Goal: Task Accomplishment & Management: Manage account settings

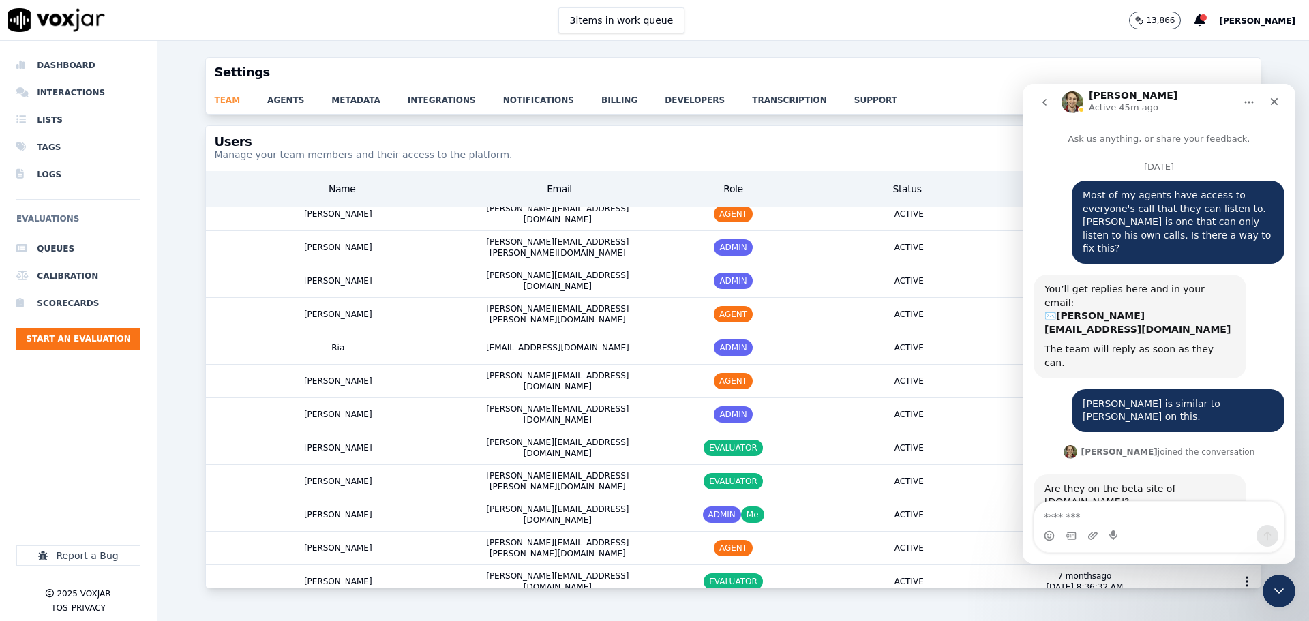
scroll to position [121, 0]
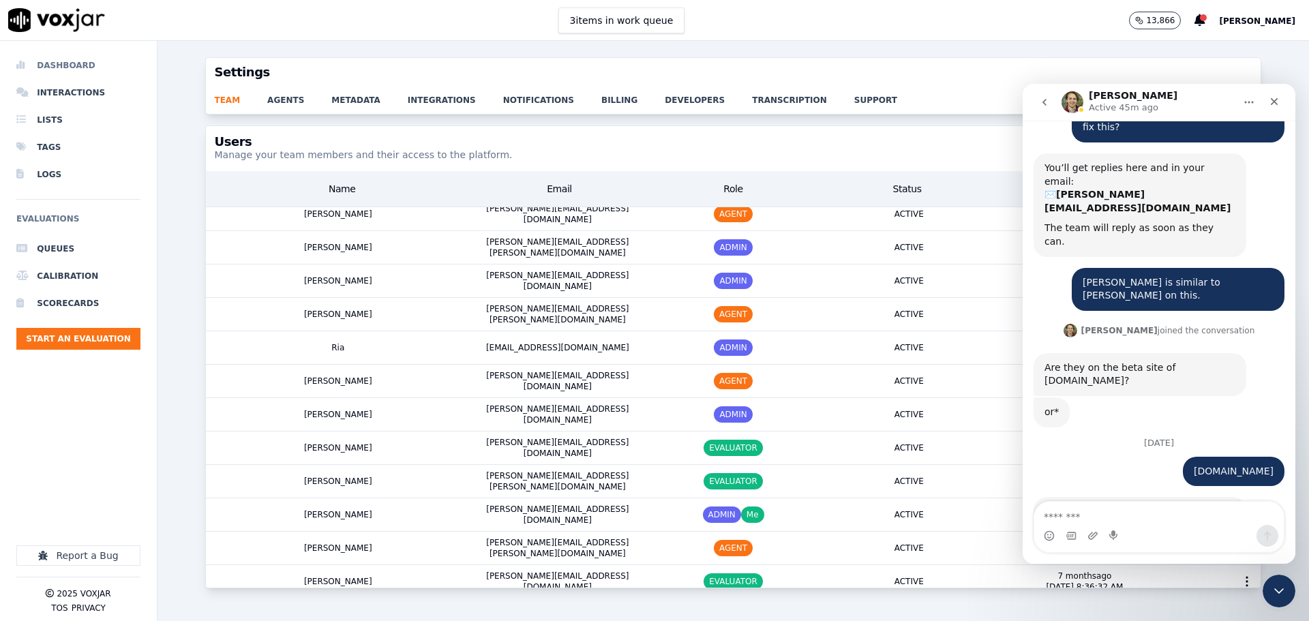
click at [62, 73] on li "Dashboard" at bounding box center [78, 65] width 124 height 27
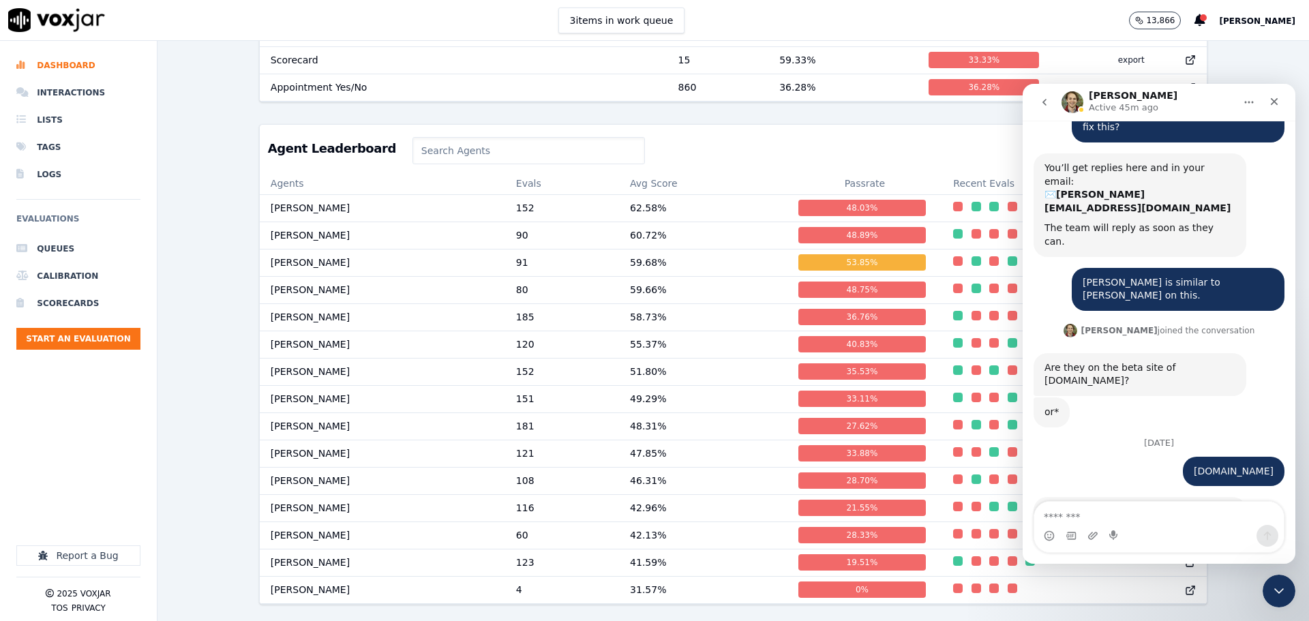
scroll to position [653, 0]
click at [297, 413] on td "[PERSON_NAME]" at bounding box center [382, 426] width 245 height 27
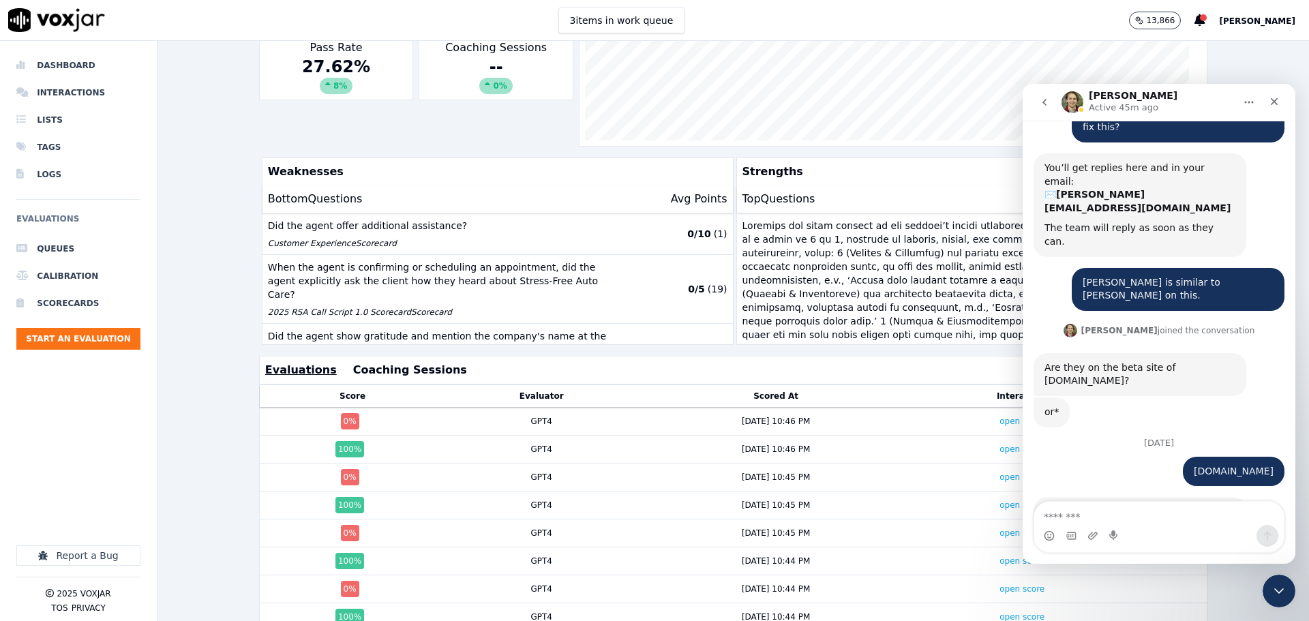
scroll to position [196, 0]
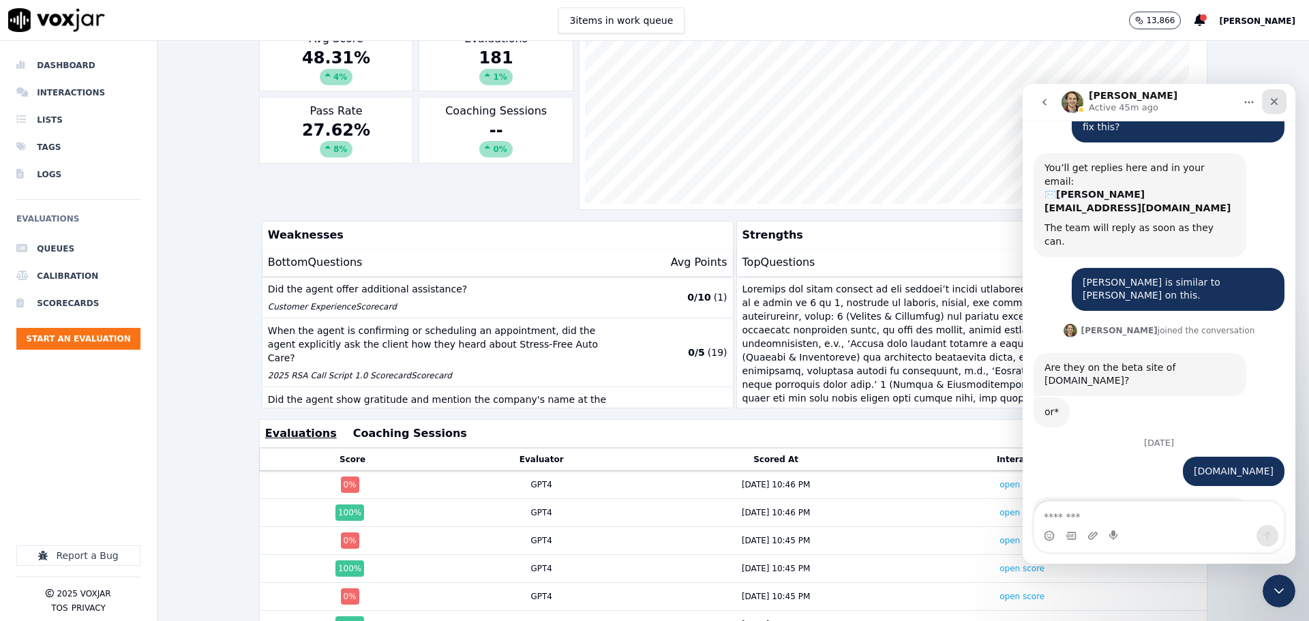
click at [1276, 100] on icon "Close" at bounding box center [1275, 102] width 8 height 8
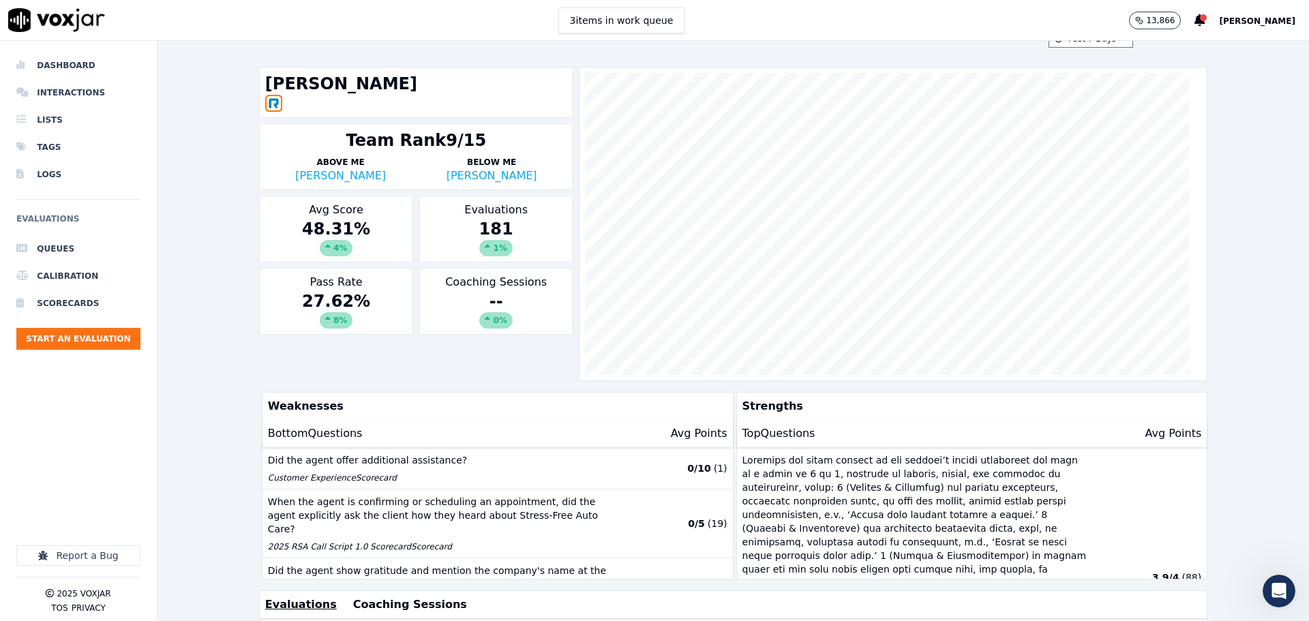
scroll to position [0, 0]
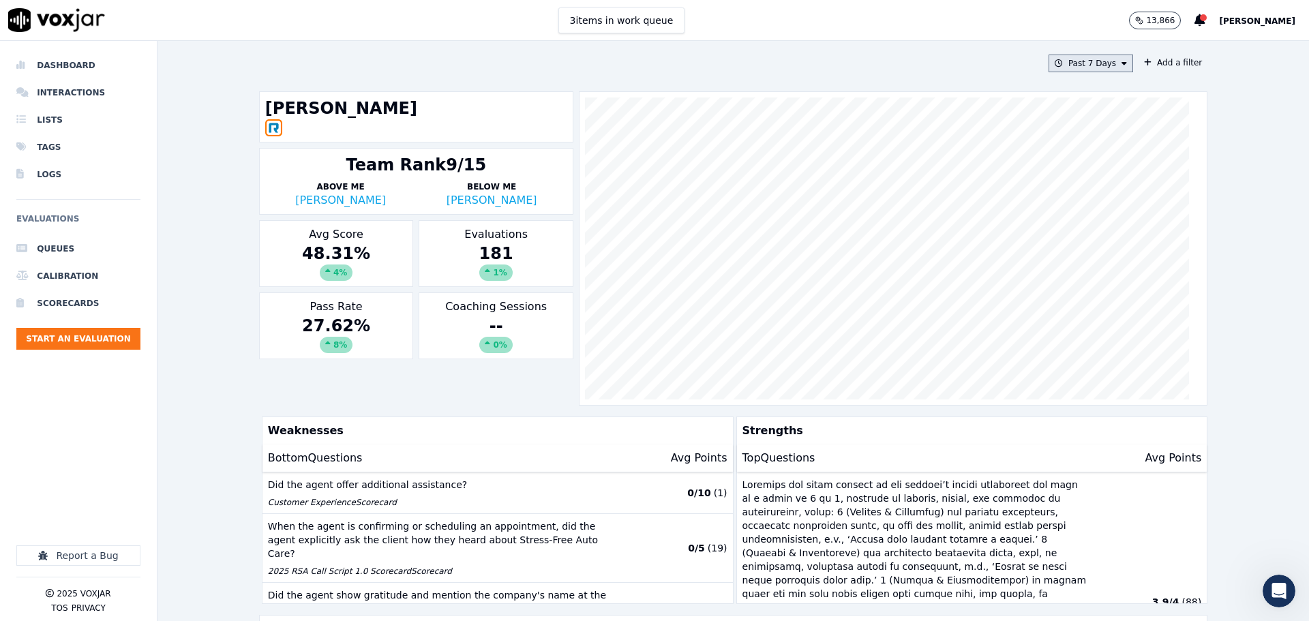
click at [1096, 65] on button "Past 7 Days" at bounding box center [1091, 64] width 85 height 18
click at [1087, 173] on div "This Month" at bounding box center [1093, 170] width 45 height 11
click at [1100, 231] on button "Add" at bounding box center [1113, 220] width 27 height 22
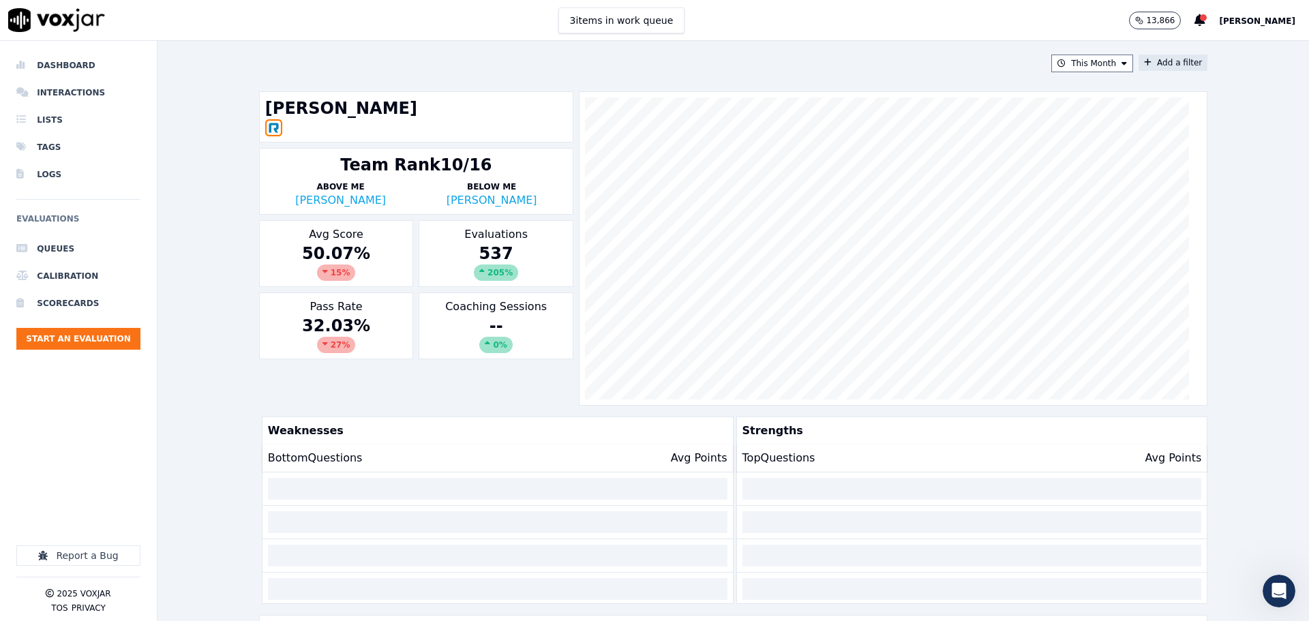
click at [1141, 64] on button "Add a filter" at bounding box center [1173, 63] width 69 height 16
click at [908, 130] on button "Fields" at bounding box center [904, 127] width 131 height 23
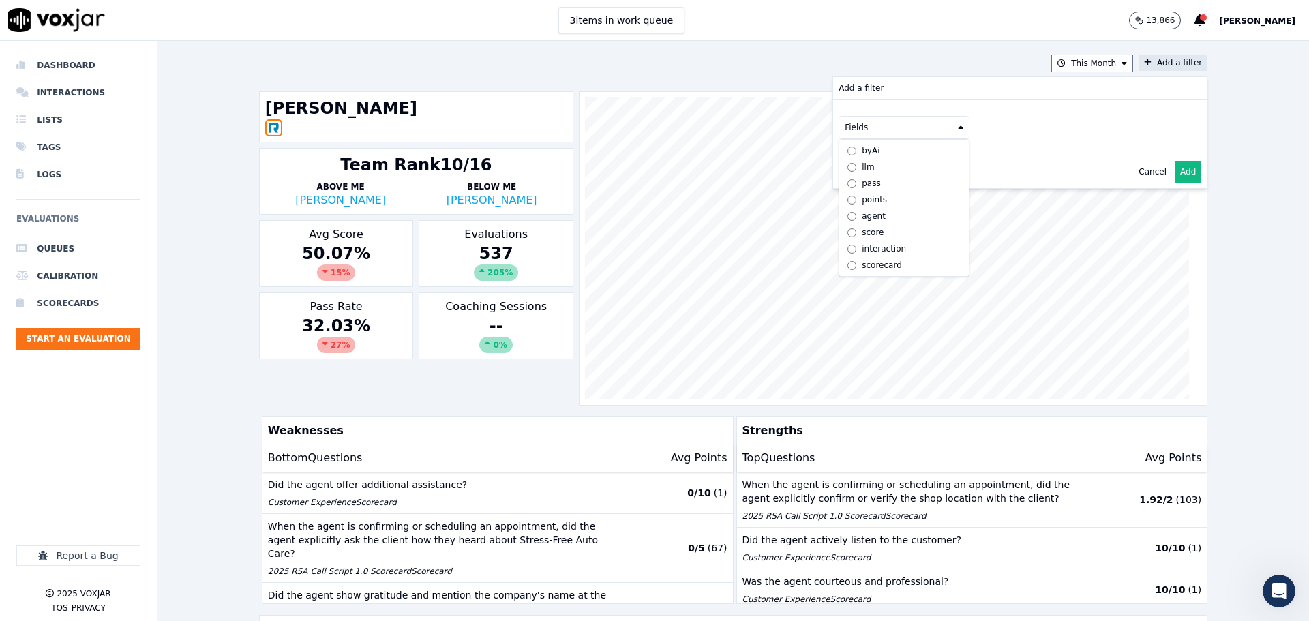
click at [862, 260] on div "scorecard" at bounding box center [882, 265] width 40 height 11
click at [938, 160] on button "Fields" at bounding box center [920, 156] width 131 height 23
click at [916, 176] on label "title" at bounding box center [920, 179] width 124 height 16
click at [1016, 156] on button at bounding box center [1089, 155] width 196 height 20
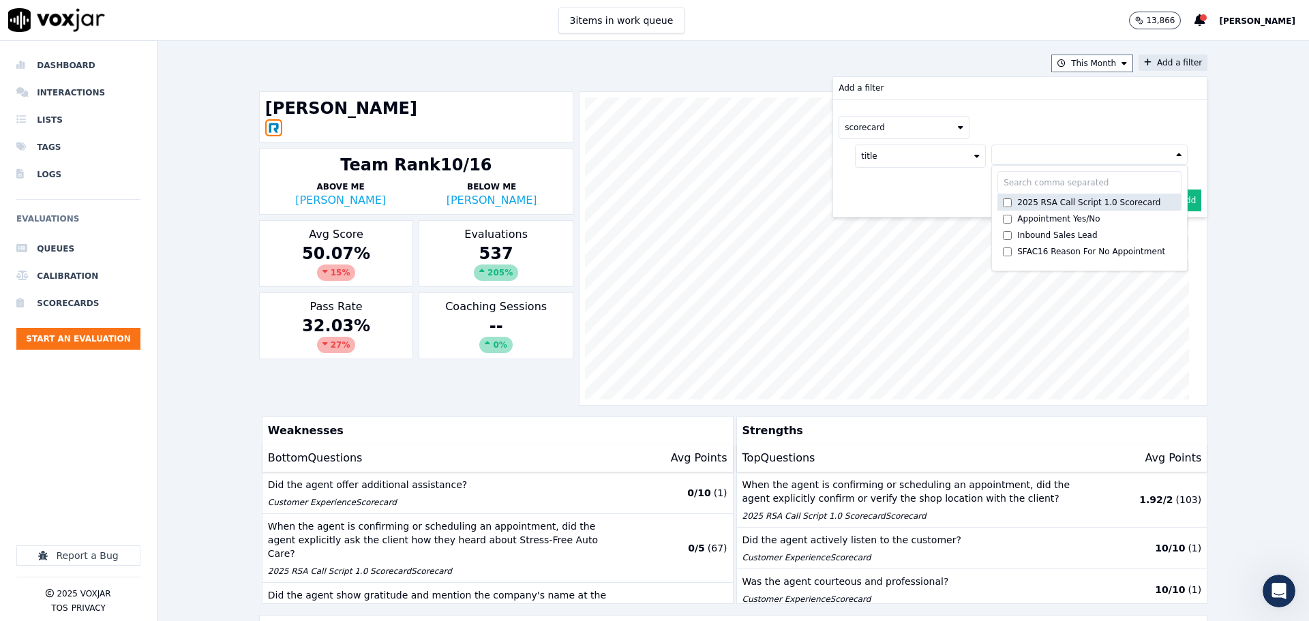
click at [1017, 200] on div "2025 RSA Call Script 1.0 Scorecard" at bounding box center [1088, 202] width 143 height 11
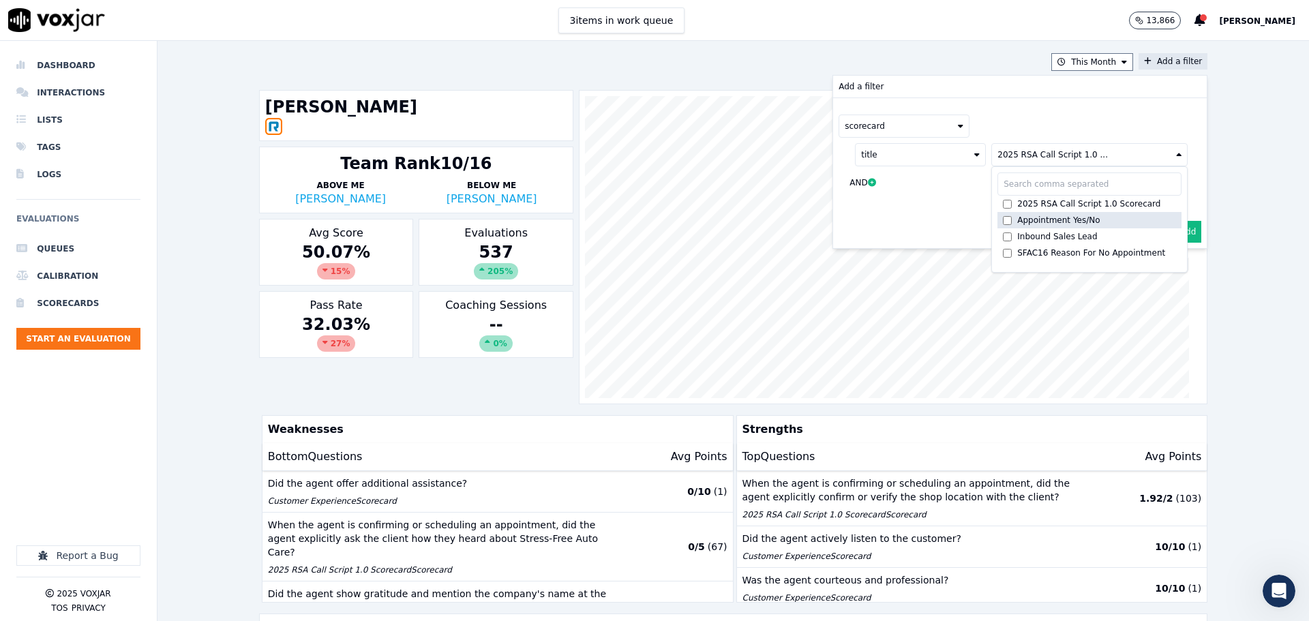
scroll to position [0, 0]
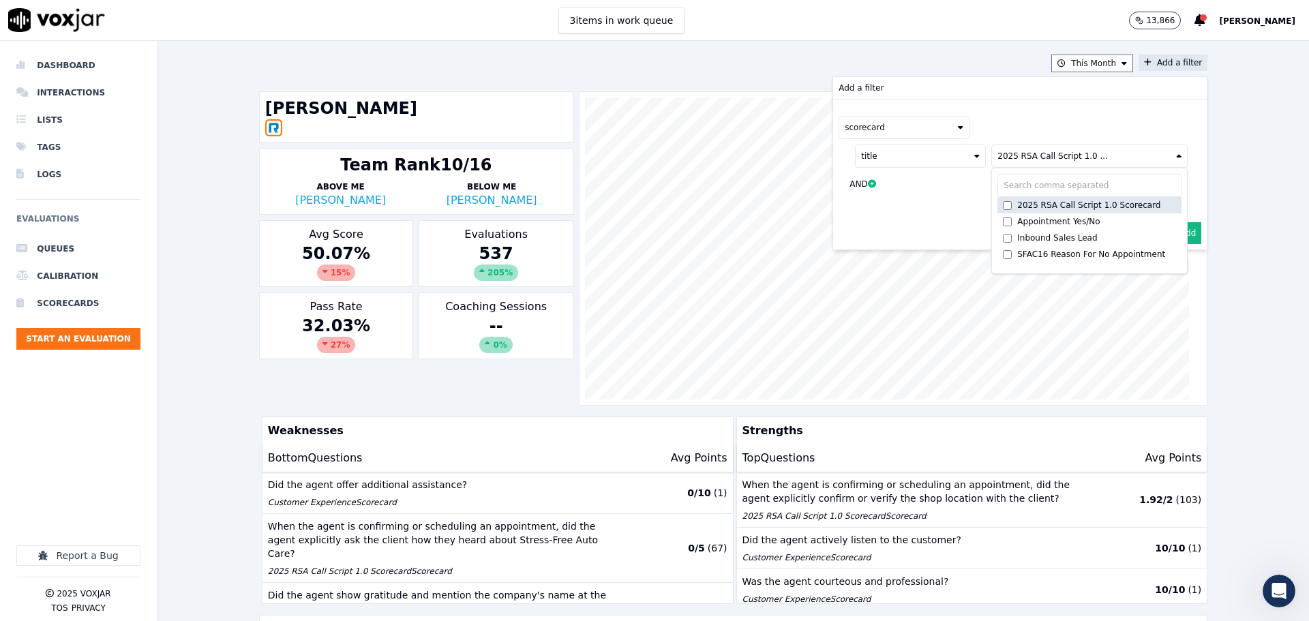
click at [1040, 209] on div "2025 RSA Call Script 1.0 Scorecard" at bounding box center [1088, 205] width 143 height 11
click at [1040, 209] on label "2025 RSA Call Script 1.0 Scorecard" at bounding box center [1090, 202] width 184 height 16
click at [1177, 237] on button "Add" at bounding box center [1188, 233] width 27 height 22
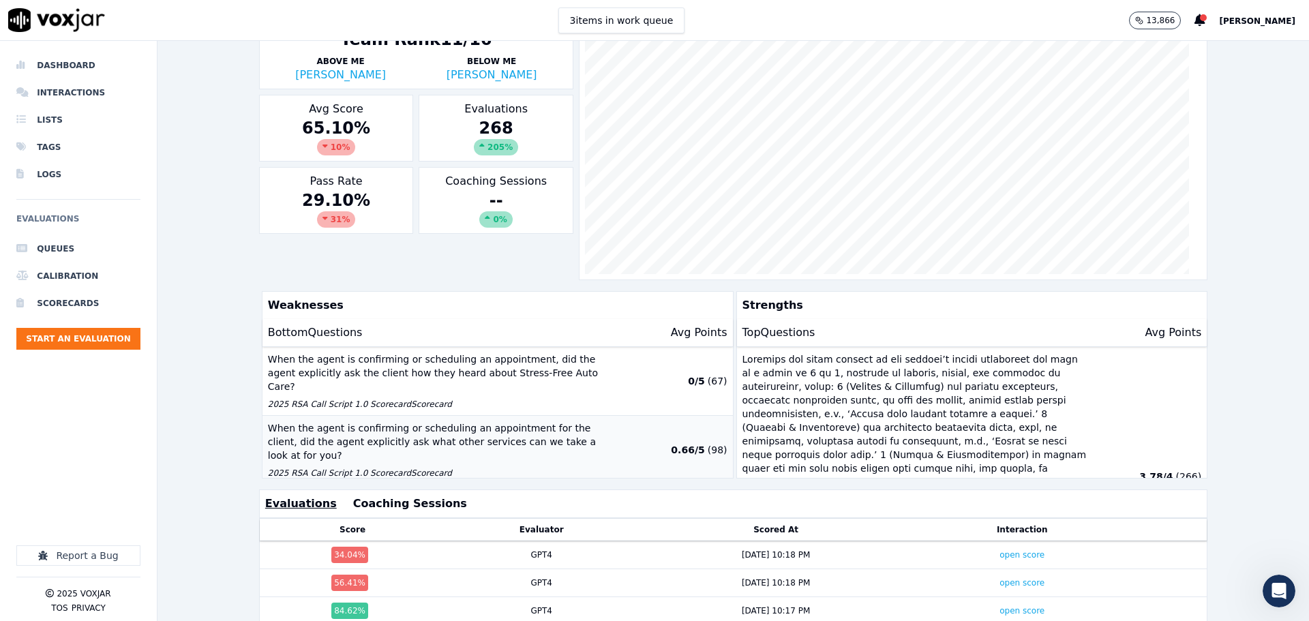
scroll to position [68, 0]
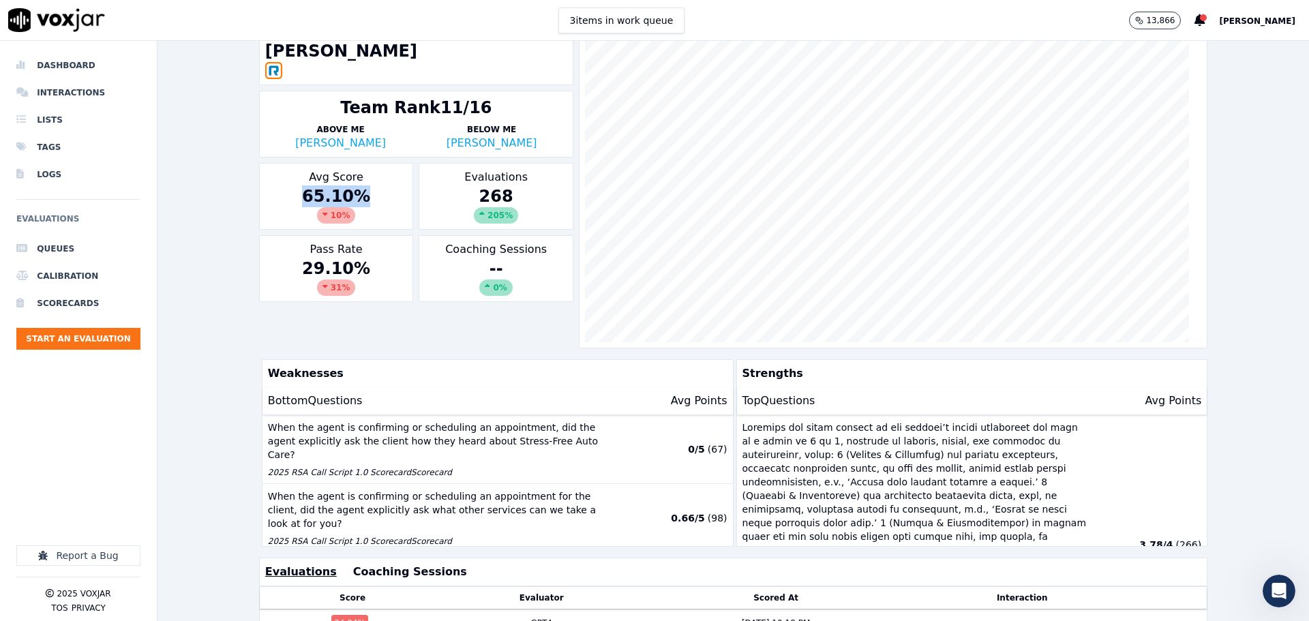
drag, startPoint x: 303, startPoint y: 198, endPoint x: 365, endPoint y: 194, distance: 62.2
click at [365, 194] on div "65.10 % 10 %" at bounding box center [336, 204] width 143 height 38
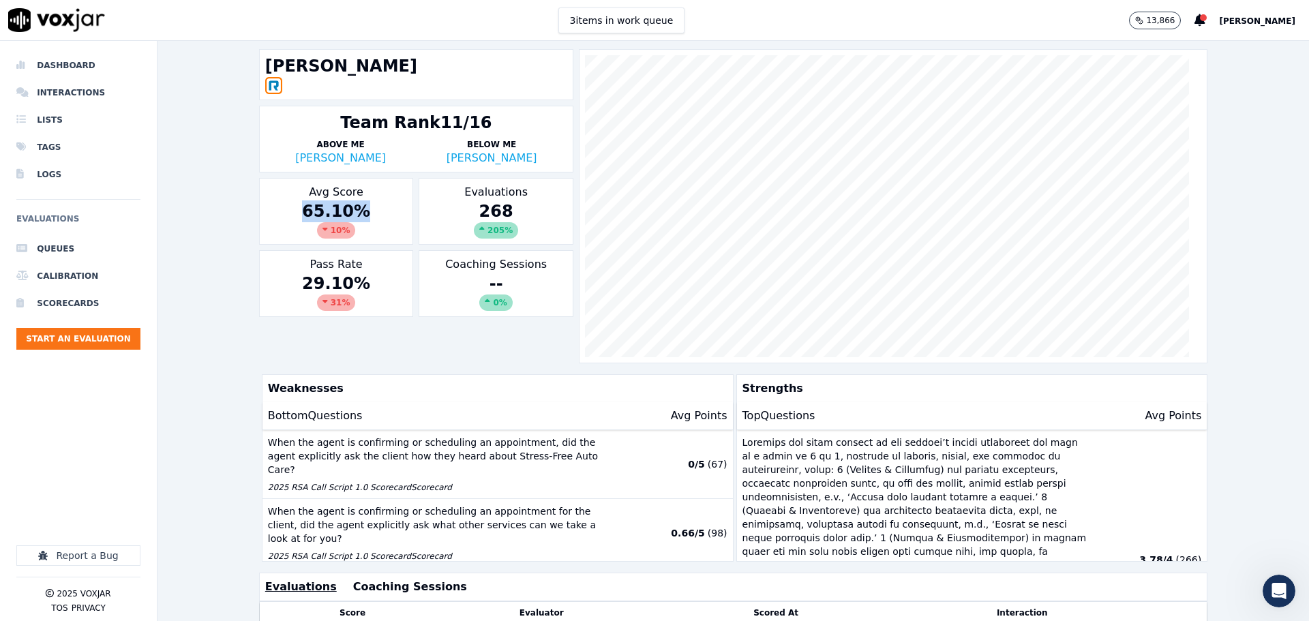
scroll to position [205, 0]
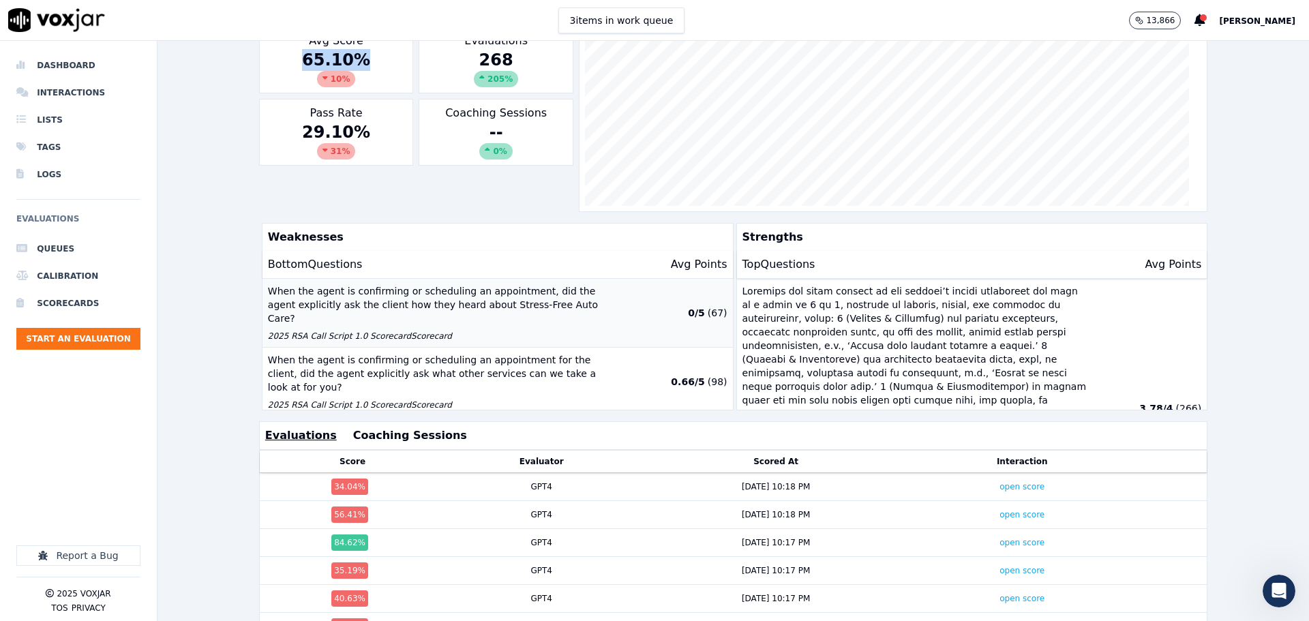
drag, startPoint x: 402, startPoint y: 312, endPoint x: 563, endPoint y: 307, distance: 160.3
click at [563, 307] on div "When the agent is confirming or scheduling an appointment, did the agent explic…" at bounding box center [440, 312] width 344 height 57
click at [723, 304] on div "Weaknesses Bottom Questions Avg Points When the agent is confirming or scheduli…" at bounding box center [498, 317] width 472 height 188
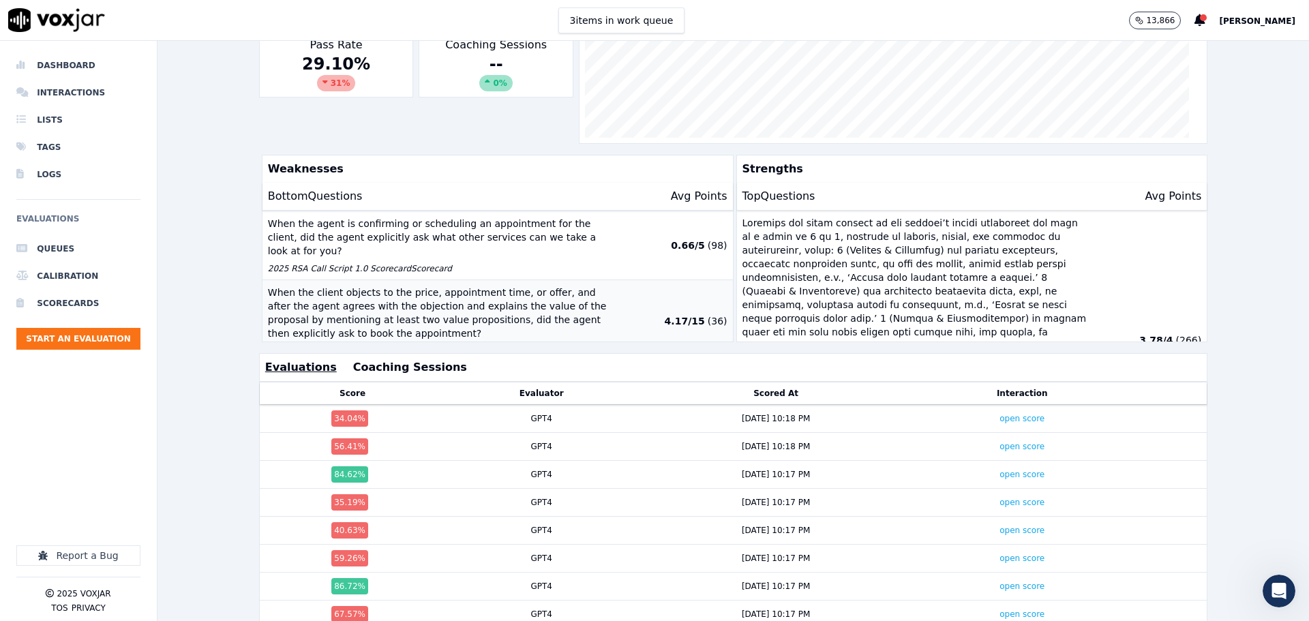
scroll to position [0, 0]
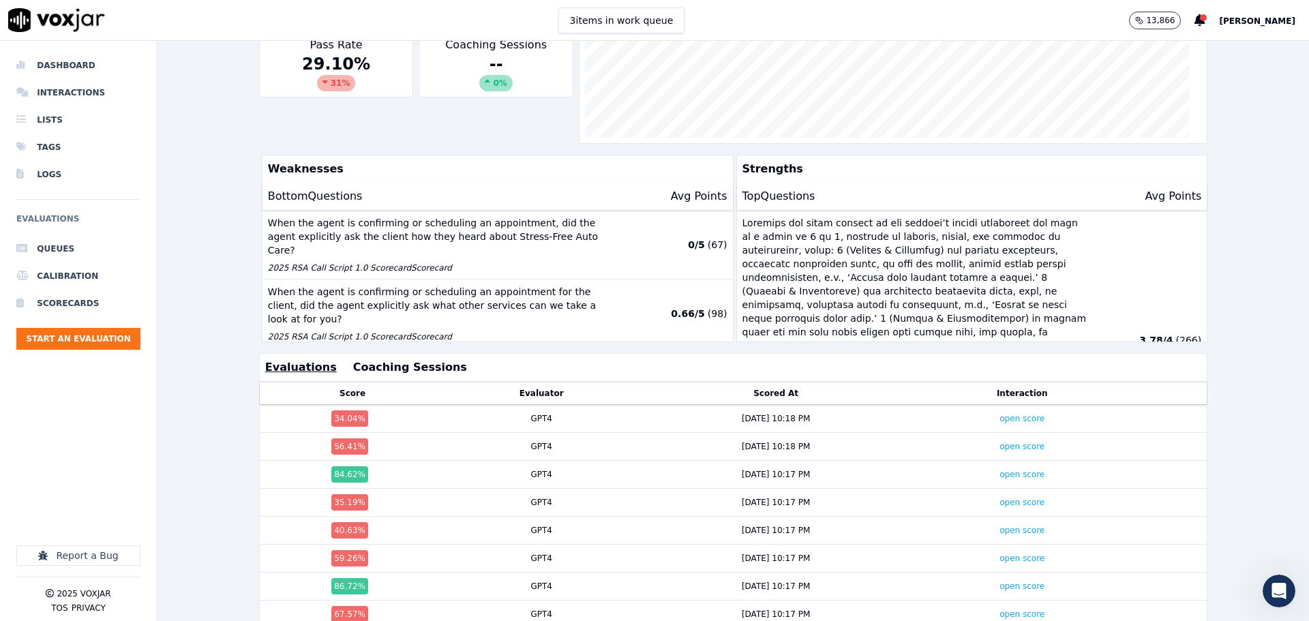
click at [223, 242] on div "This Month scorecard title : 2025 RSA Call Script 1.0 ... Add a filter Dale Wri…" at bounding box center [734, 331] width 1152 height 580
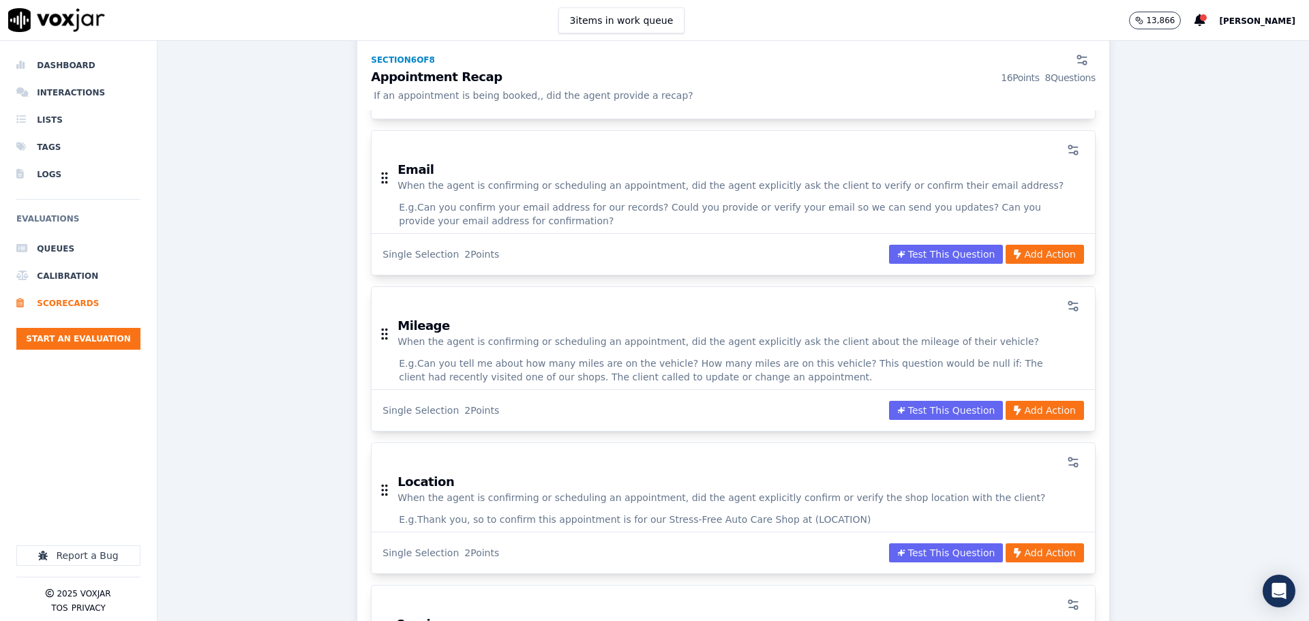
scroll to position [3137, 0]
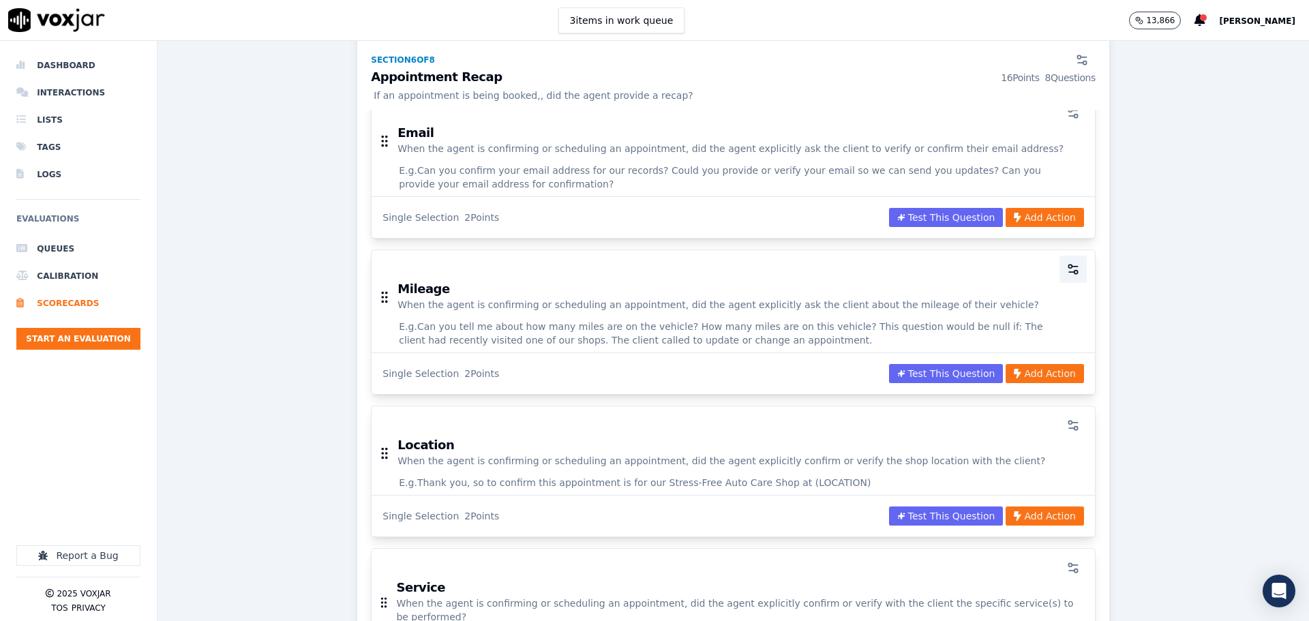
click at [1066, 263] on icon "button" at bounding box center [1073, 270] width 14 height 14
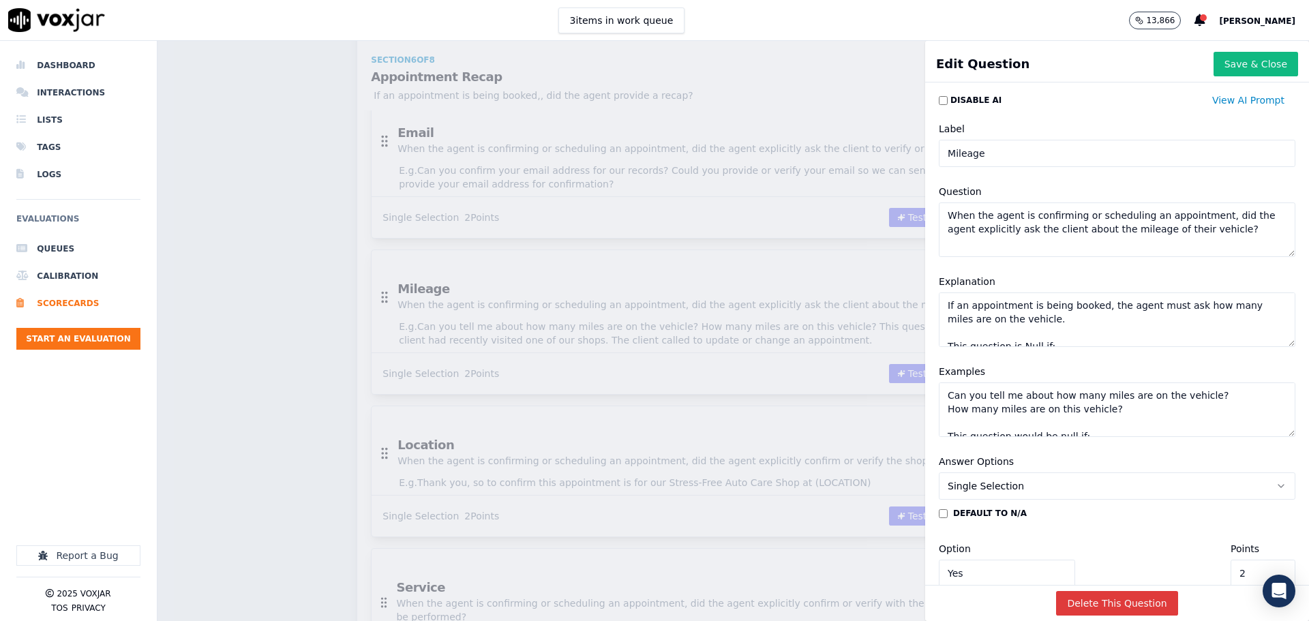
click at [1092, 591] on button "Delete This Question" at bounding box center [1116, 603] width 121 height 25
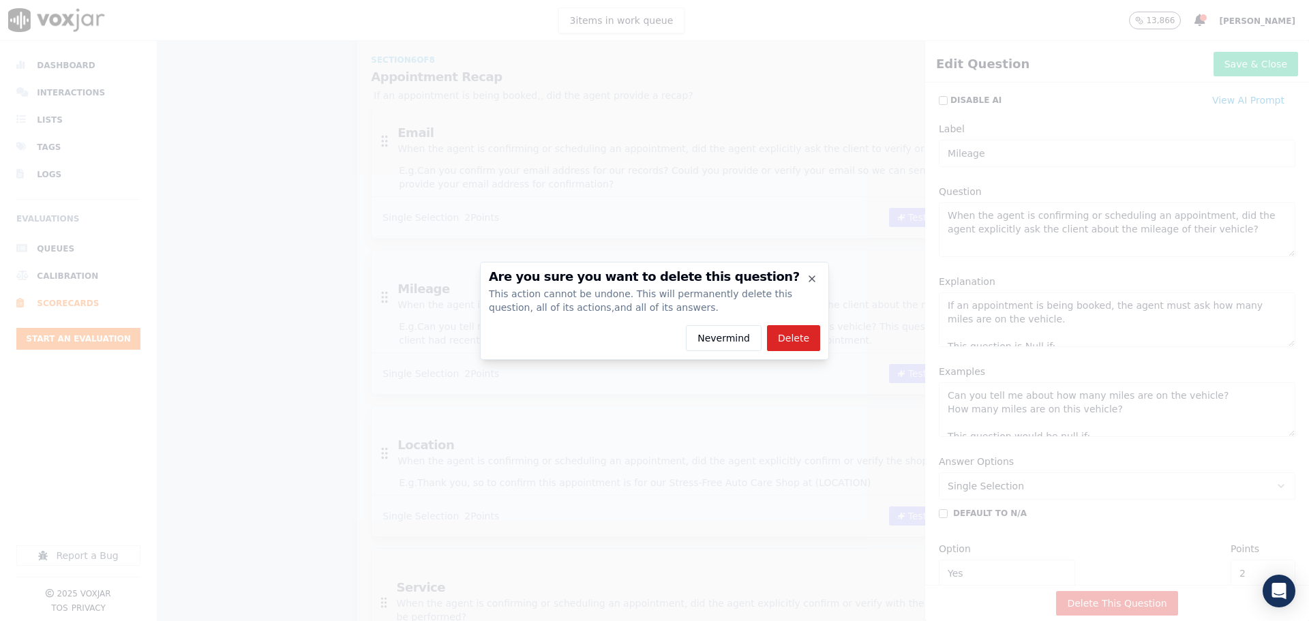
click at [796, 336] on button "Delete" at bounding box center [793, 338] width 53 height 26
